Goal: Information Seeking & Learning: Learn about a topic

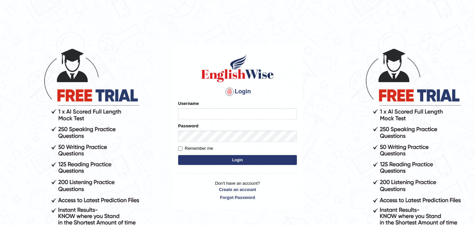
type input "JyotiJ"
click at [199, 160] on button "Login" at bounding box center [237, 160] width 119 height 10
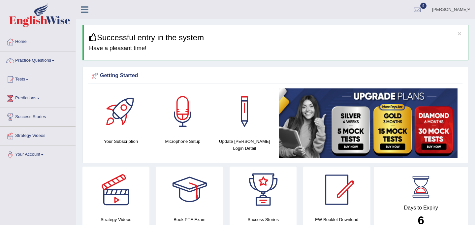
click at [23, 45] on link "Home" at bounding box center [37, 41] width 75 height 16
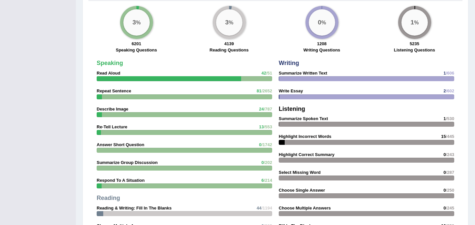
scroll to position [498, 0]
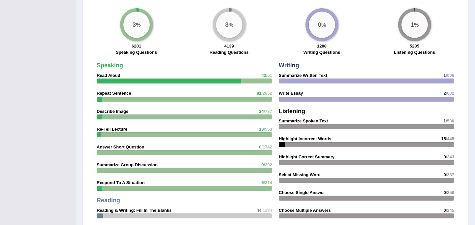
click at [209, 78] on div "Speaking Read Aloud 42 /51 Repeat Sentence 81 /2652 Describe Image 24 /787 Re-T…" at bounding box center [184, 177] width 182 height 237
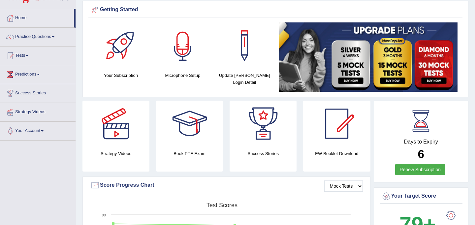
scroll to position [0, 0]
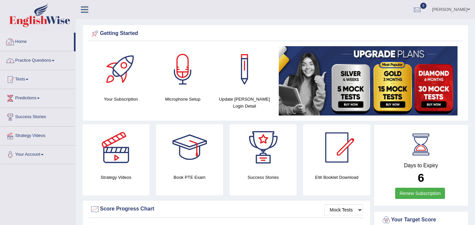
click at [40, 63] on link "Practice Questions" at bounding box center [37, 59] width 75 height 16
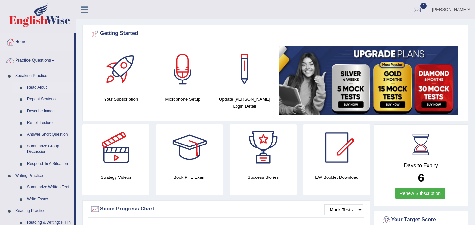
click at [36, 86] on link "Read Aloud" at bounding box center [49, 88] width 50 height 12
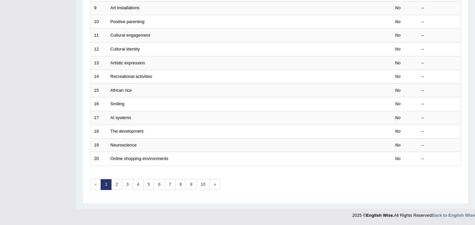
scroll to position [212, 0]
click at [203, 184] on link "10" at bounding box center [202, 184] width 13 height 11
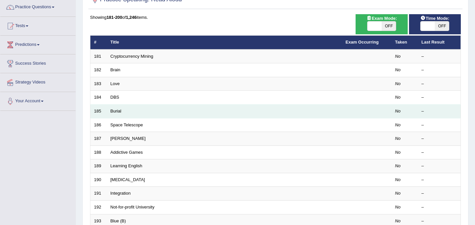
scroll to position [212, 0]
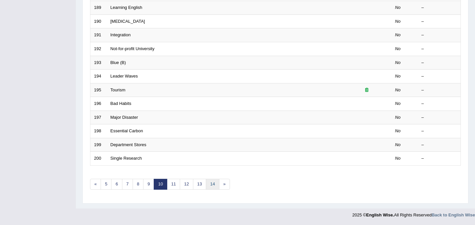
click at [210, 183] on link "14" at bounding box center [212, 184] width 13 height 11
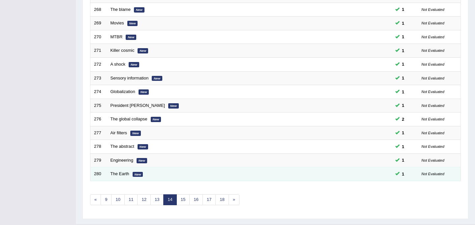
scroll to position [212, 0]
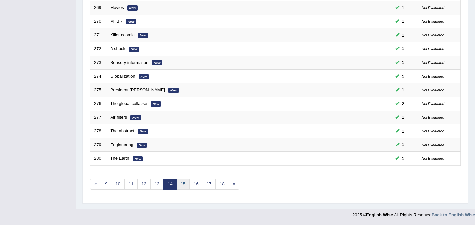
click at [180, 185] on link "15" at bounding box center [182, 184] width 13 height 11
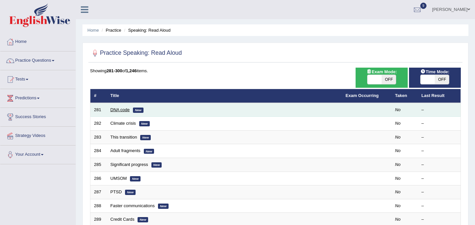
click at [125, 108] on link "DNA code" at bounding box center [119, 109] width 19 height 5
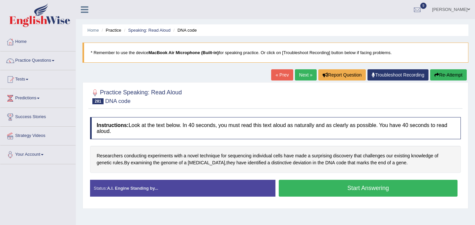
click at [316, 186] on button "Start Answering" at bounding box center [368, 188] width 179 height 17
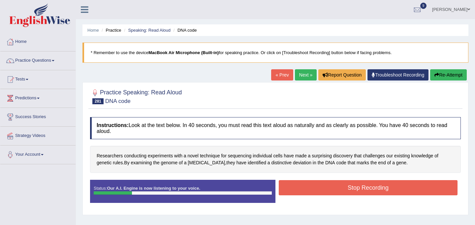
click at [332, 106] on div at bounding box center [275, 96] width 371 height 20
click at [438, 78] on button "Re-Attempt" at bounding box center [448, 74] width 37 height 11
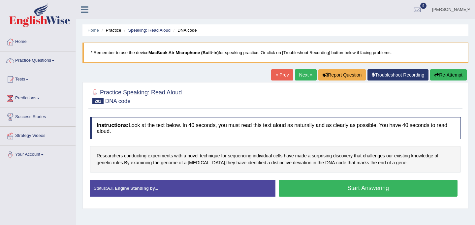
click at [356, 188] on button "Start Answering" at bounding box center [368, 188] width 179 height 17
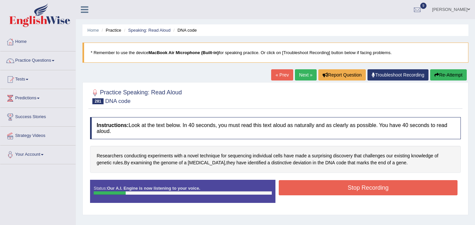
click at [356, 188] on button "Stop Recording" at bounding box center [368, 187] width 179 height 15
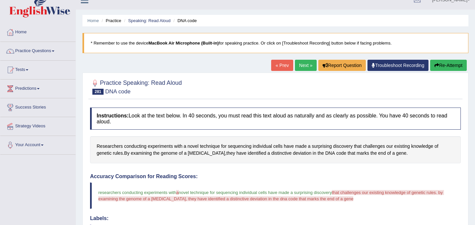
scroll to position [2, 0]
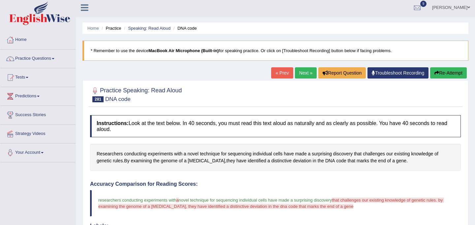
click at [302, 71] on link "Next »" at bounding box center [306, 72] width 22 height 11
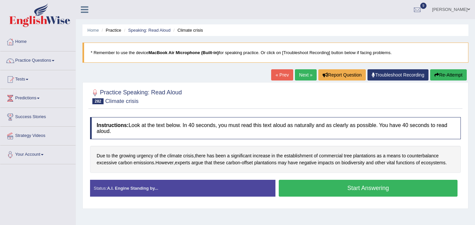
click at [335, 191] on button "Start Answering" at bounding box center [368, 188] width 179 height 17
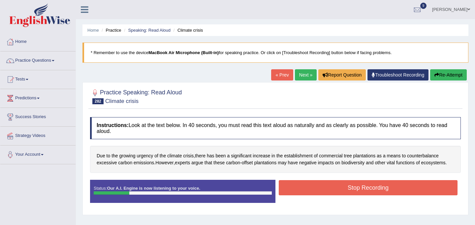
click at [335, 192] on button "Stop Recording" at bounding box center [368, 187] width 179 height 15
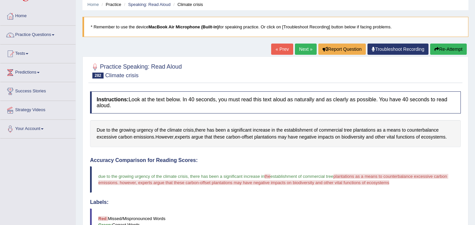
scroll to position [22, 0]
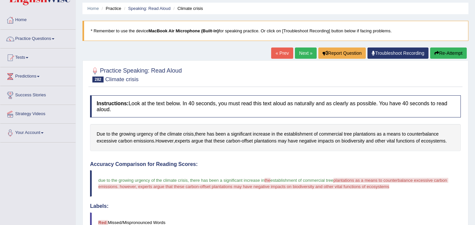
click at [303, 51] on link "Next »" at bounding box center [306, 52] width 22 height 11
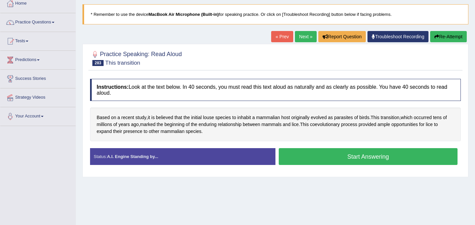
scroll to position [39, 0]
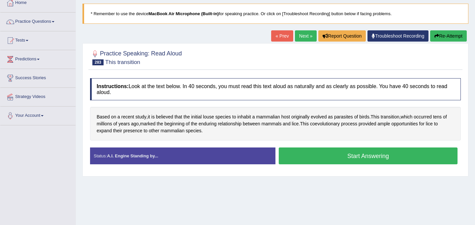
click at [329, 155] on button "Start Answering" at bounding box center [368, 155] width 179 height 17
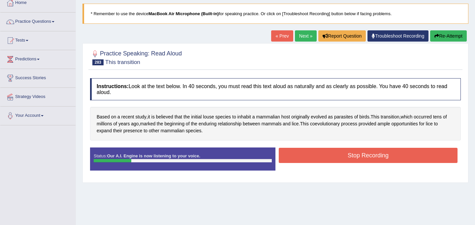
click at [371, 156] on button "Stop Recording" at bounding box center [368, 155] width 179 height 15
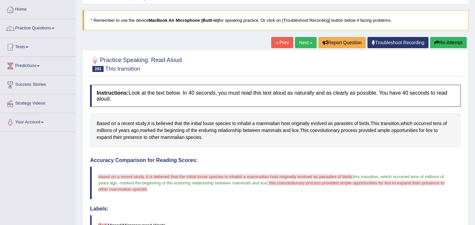
scroll to position [26, 0]
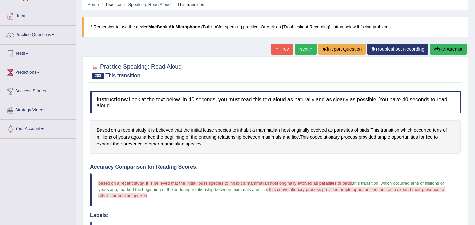
click at [305, 47] on link "Next »" at bounding box center [306, 49] width 22 height 11
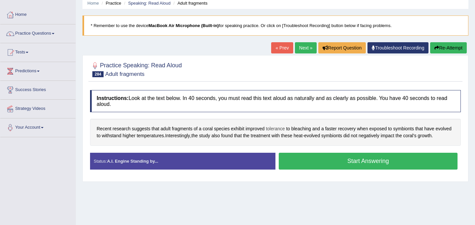
scroll to position [40, 0]
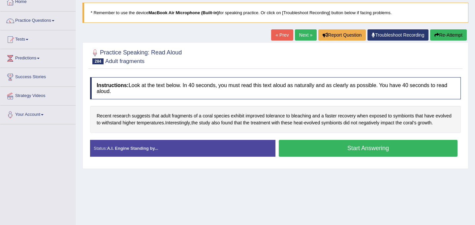
click at [298, 156] on button "Start Answering" at bounding box center [368, 148] width 179 height 17
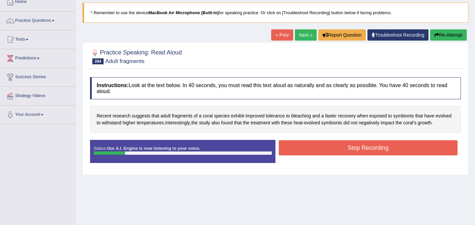
click at [372, 155] on button "Stop Recording" at bounding box center [368, 147] width 179 height 15
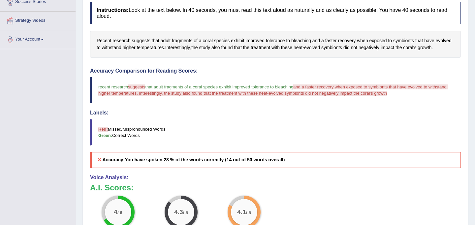
scroll to position [0, 0]
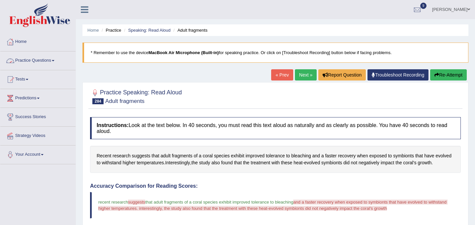
click at [47, 60] on link "Practice Questions" at bounding box center [37, 59] width 75 height 16
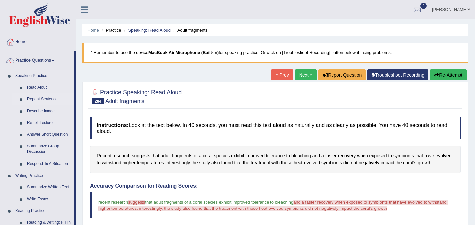
click at [42, 97] on link "Repeat Sentence" at bounding box center [49, 99] width 50 height 12
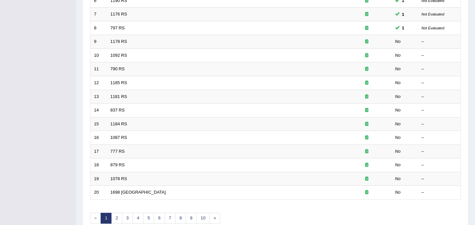
scroll to position [212, 0]
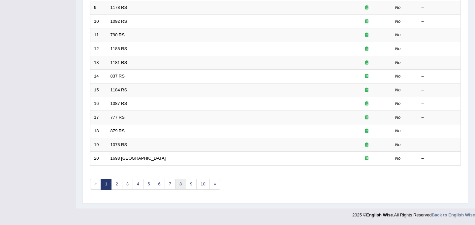
click at [182, 186] on link "8" at bounding box center [180, 184] width 11 height 11
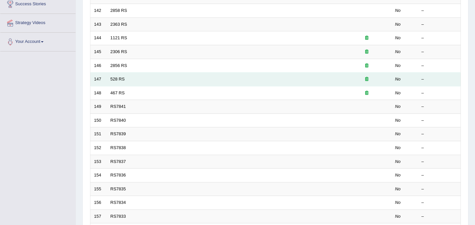
scroll to position [212, 0]
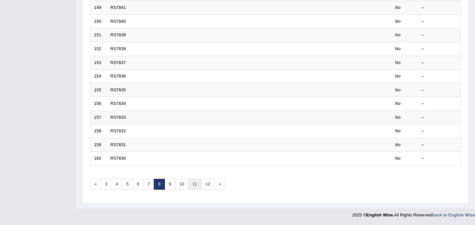
click at [193, 184] on link "11" at bounding box center [194, 184] width 13 height 11
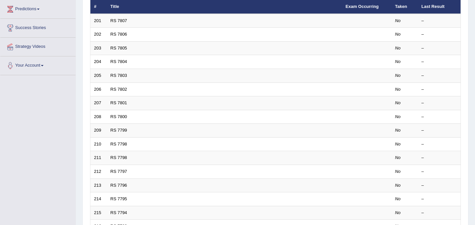
scroll to position [212, 0]
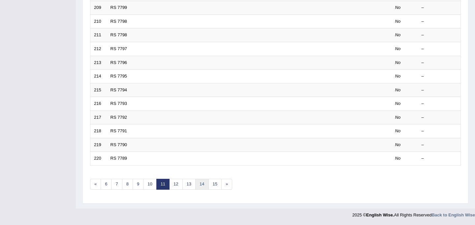
click at [200, 185] on link "14" at bounding box center [201, 184] width 13 height 11
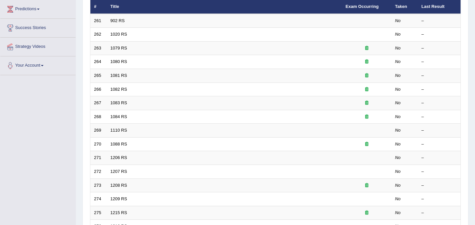
scroll to position [212, 0]
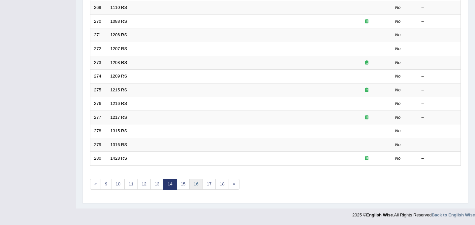
click at [190, 186] on link "16" at bounding box center [195, 184] width 13 height 11
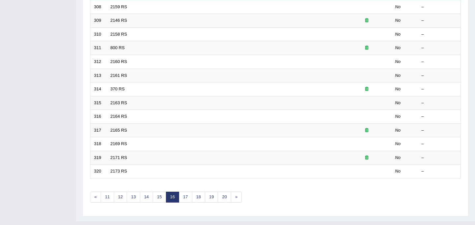
scroll to position [212, 0]
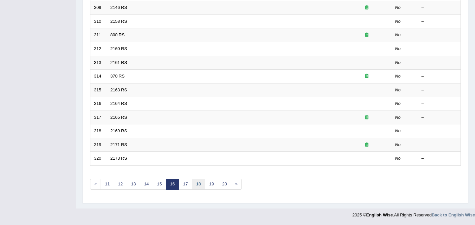
click at [199, 185] on link "18" at bounding box center [198, 184] width 13 height 11
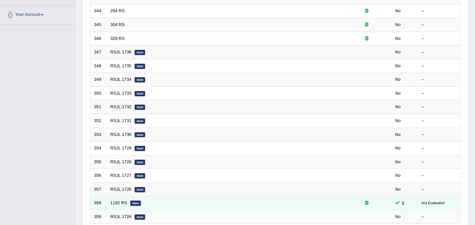
scroll to position [129, 0]
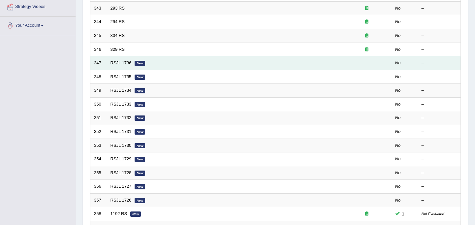
click at [126, 64] on link "RSJL 1736" at bounding box center [120, 62] width 21 height 5
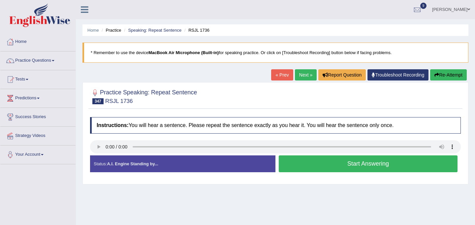
click at [325, 165] on button "Start Answering" at bounding box center [368, 163] width 179 height 17
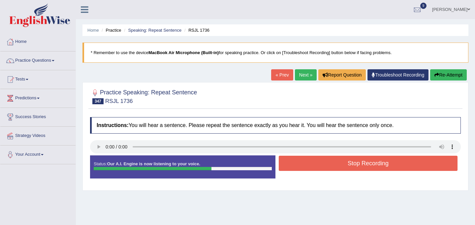
click at [325, 165] on button "Stop Recording" at bounding box center [368, 163] width 179 height 15
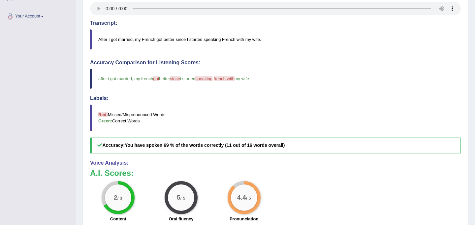
scroll to position [138, 0]
